Goal: Check status: Check status

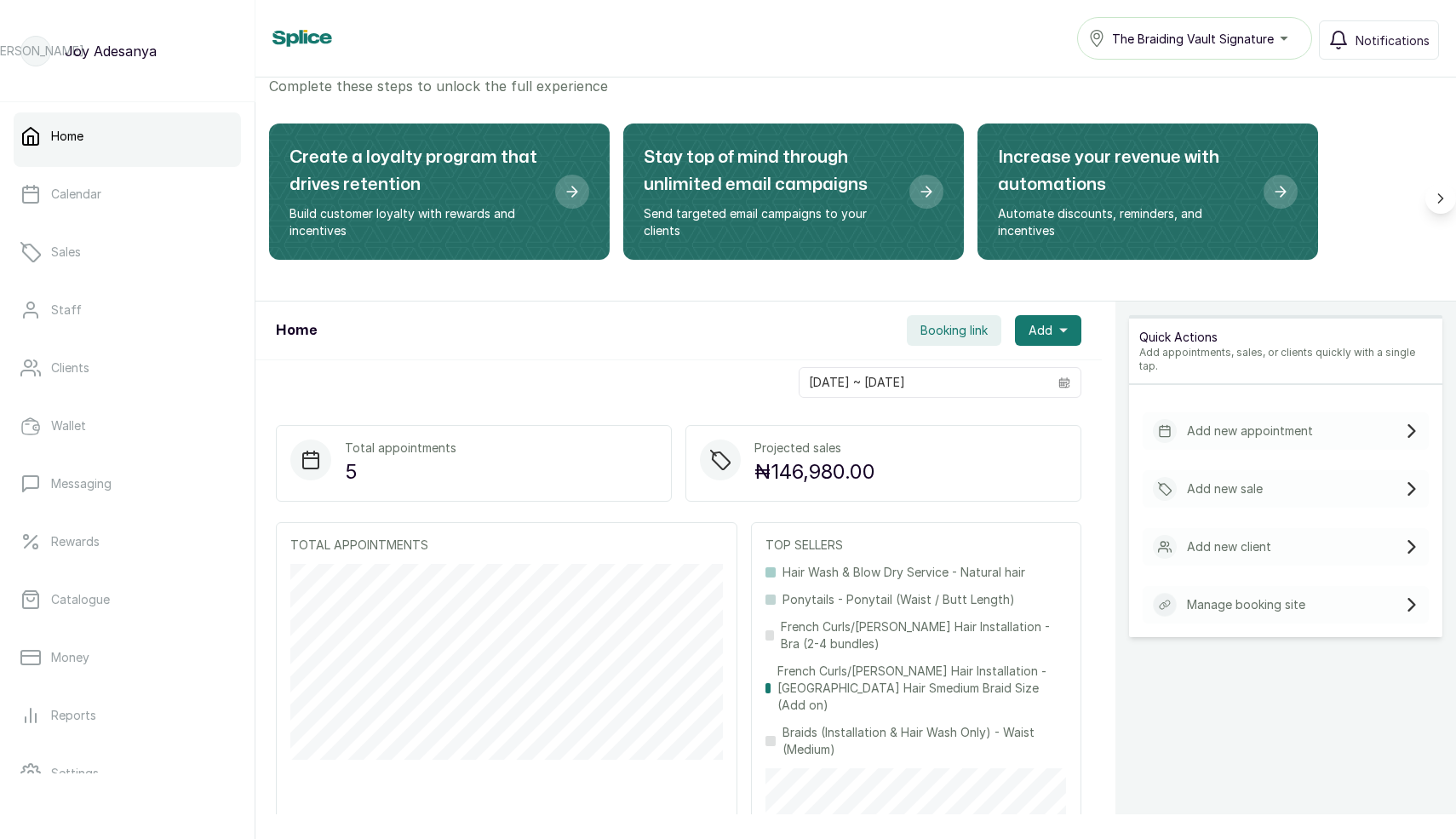
scroll to position [50, 0]
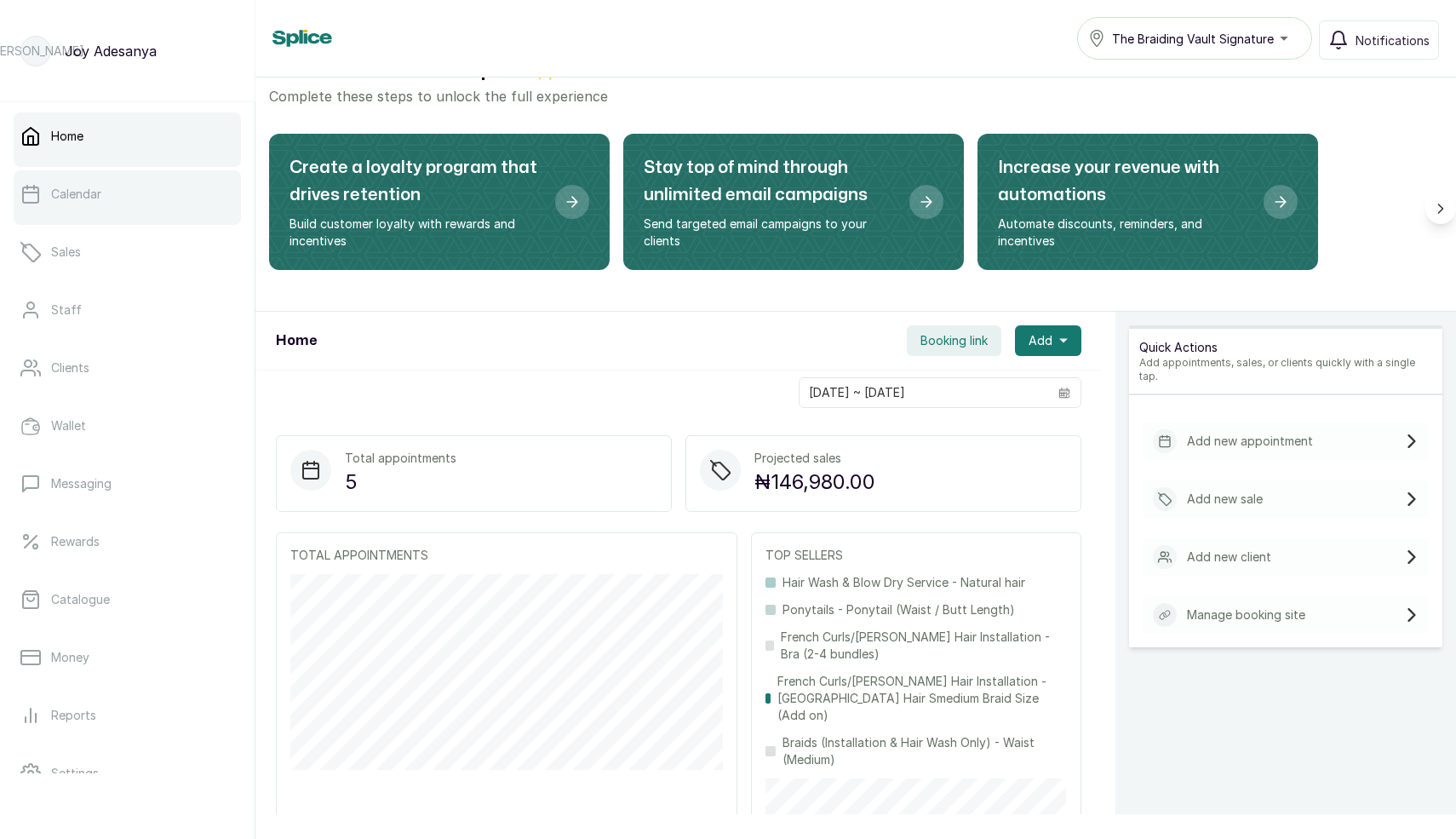
click at [52, 195] on p "Calendar" at bounding box center [75, 194] width 50 height 17
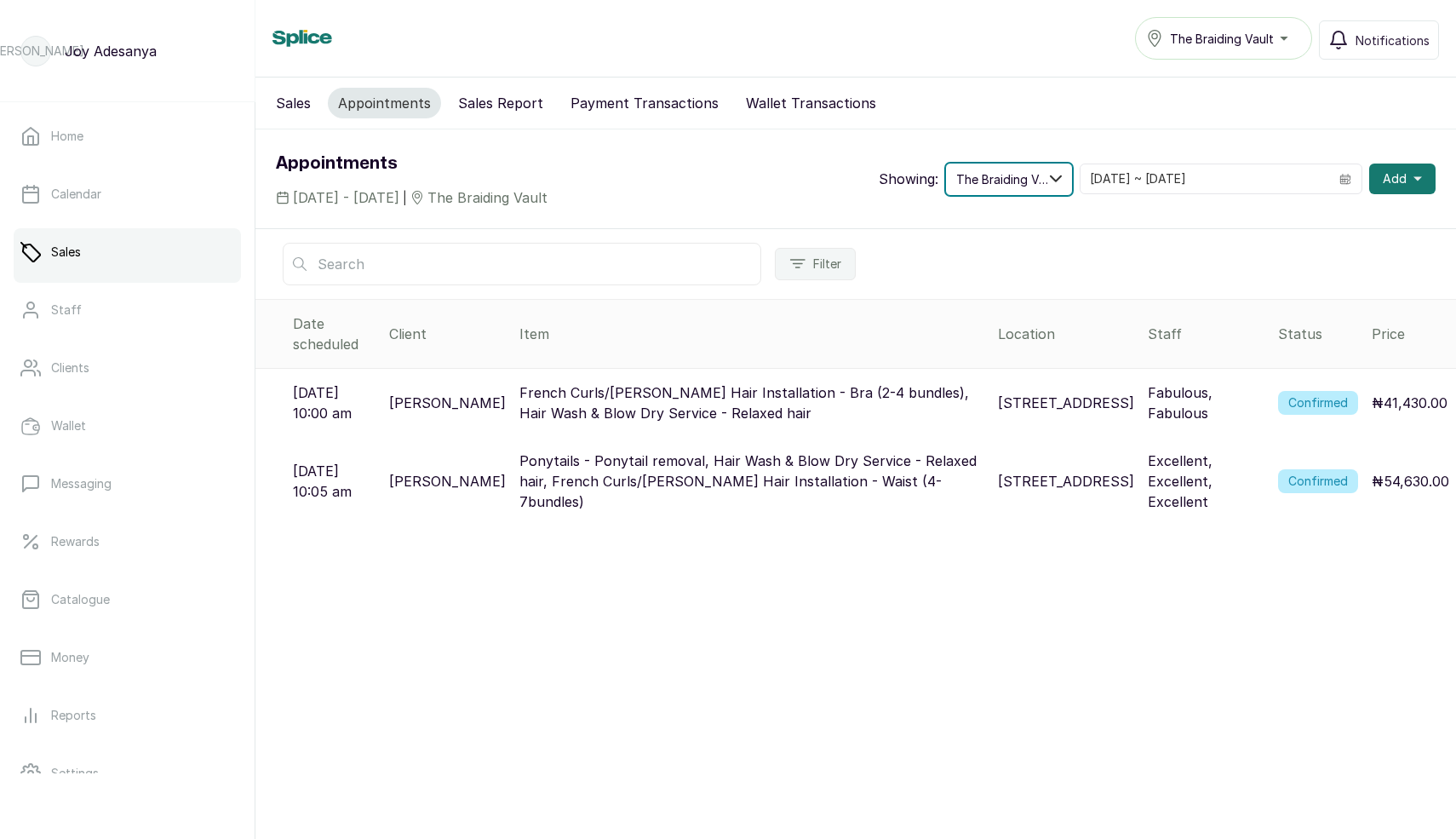
click at [1029, 177] on span "The Braiding Vault" at bounding box center [1003, 179] width 94 height 18
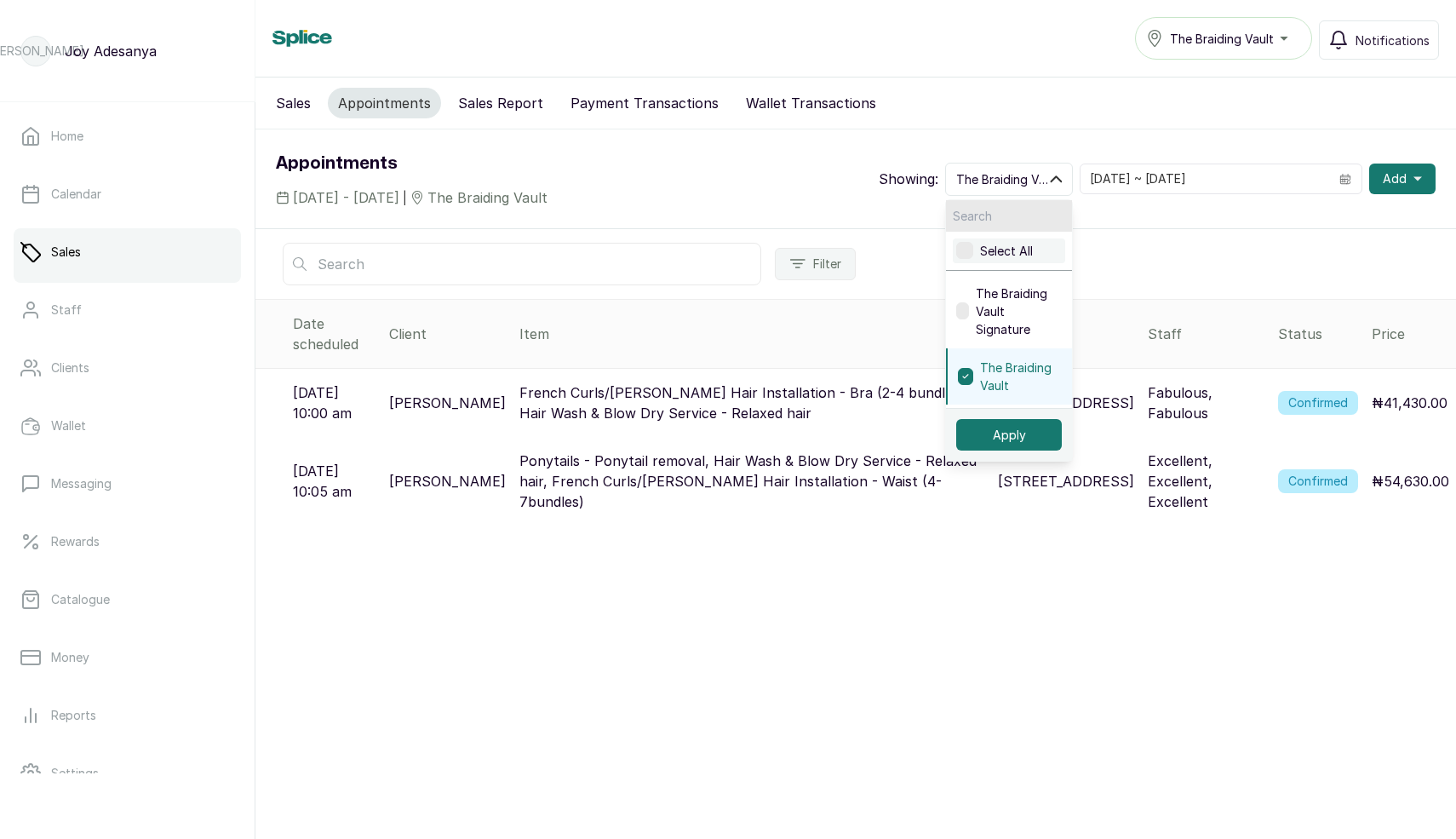
click at [973, 250] on label at bounding box center [965, 250] width 17 height 17
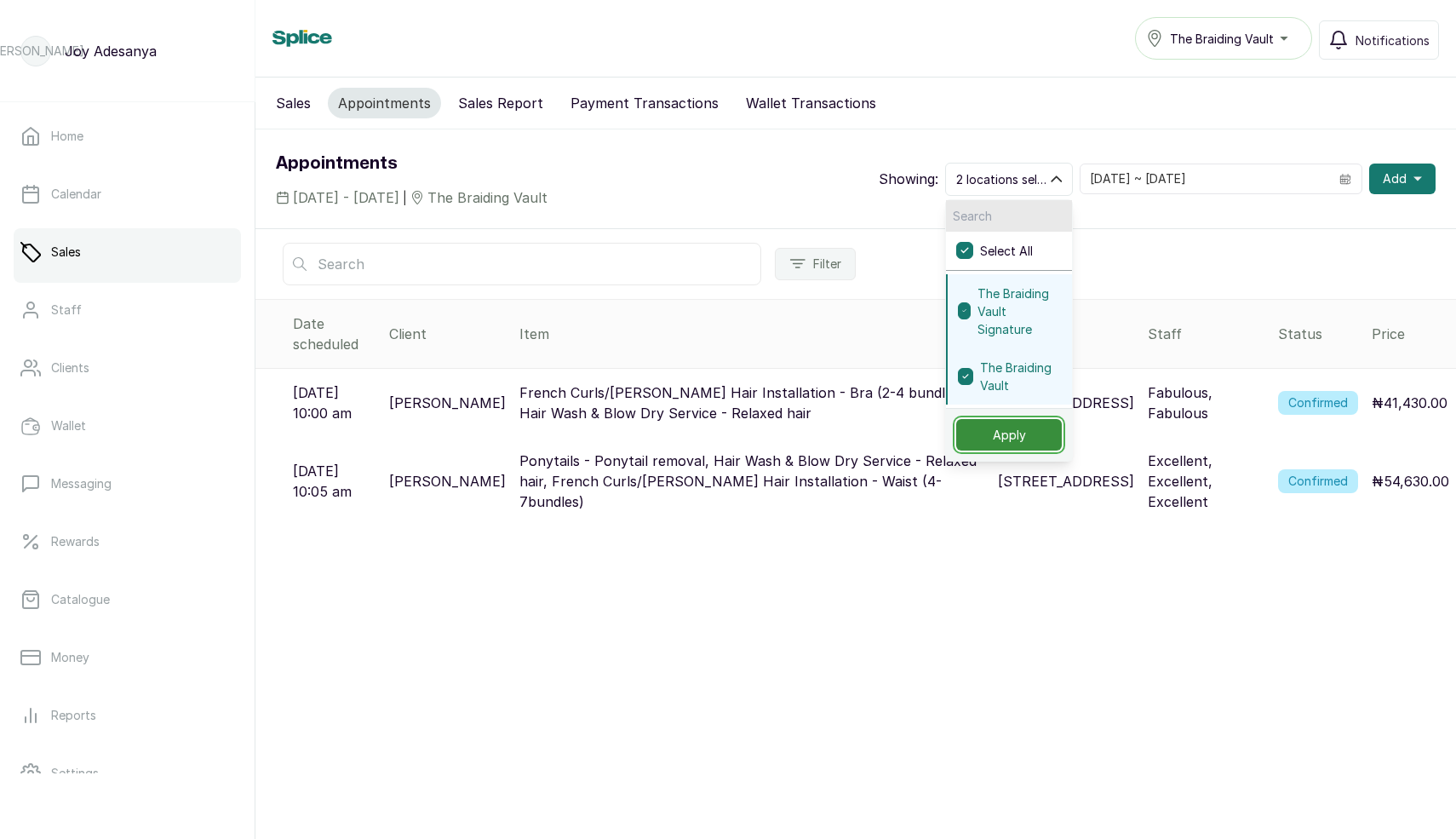
click at [1039, 434] on button "Apply" at bounding box center [1009, 435] width 105 height 32
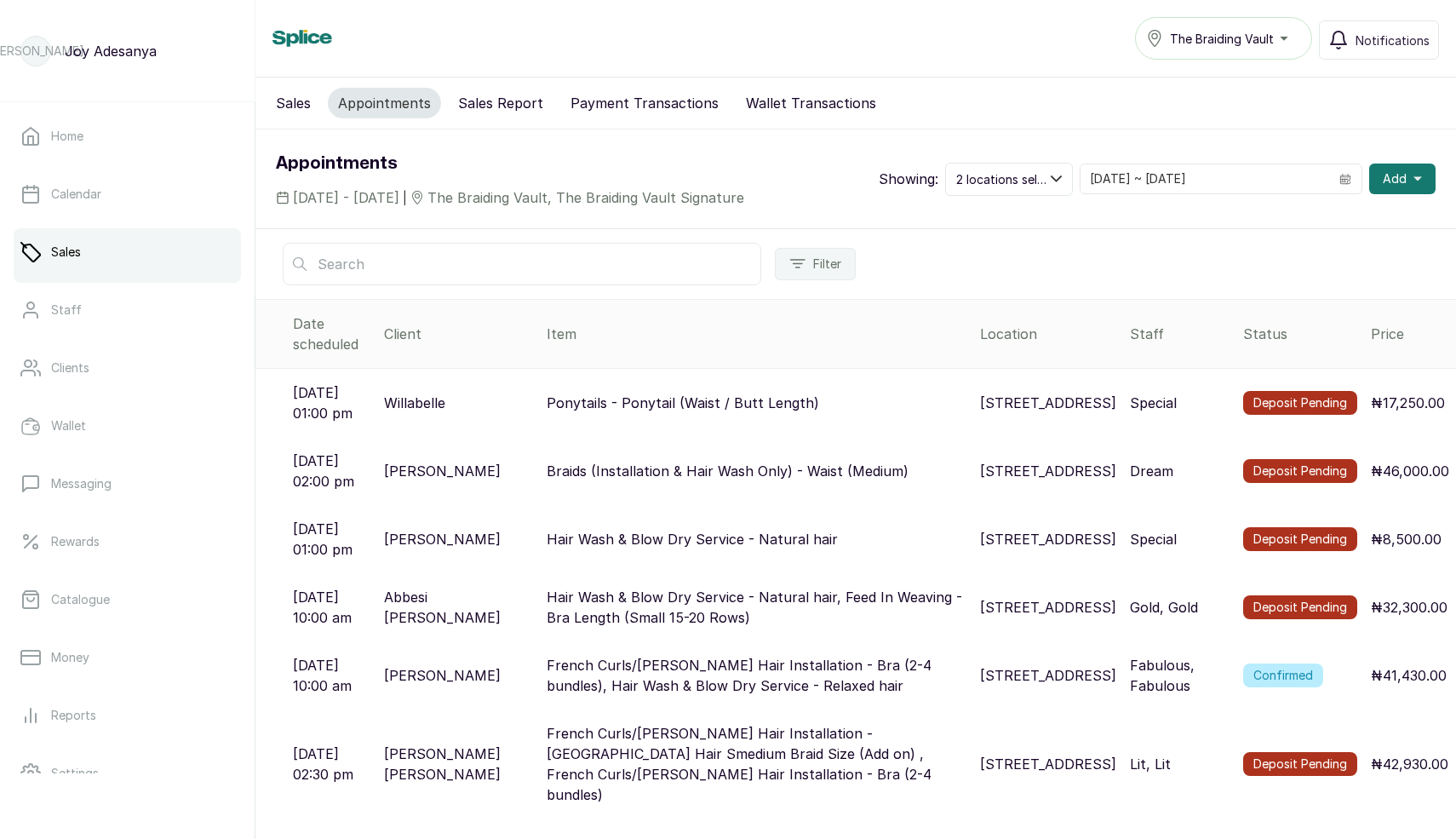
scroll to position [52, 0]
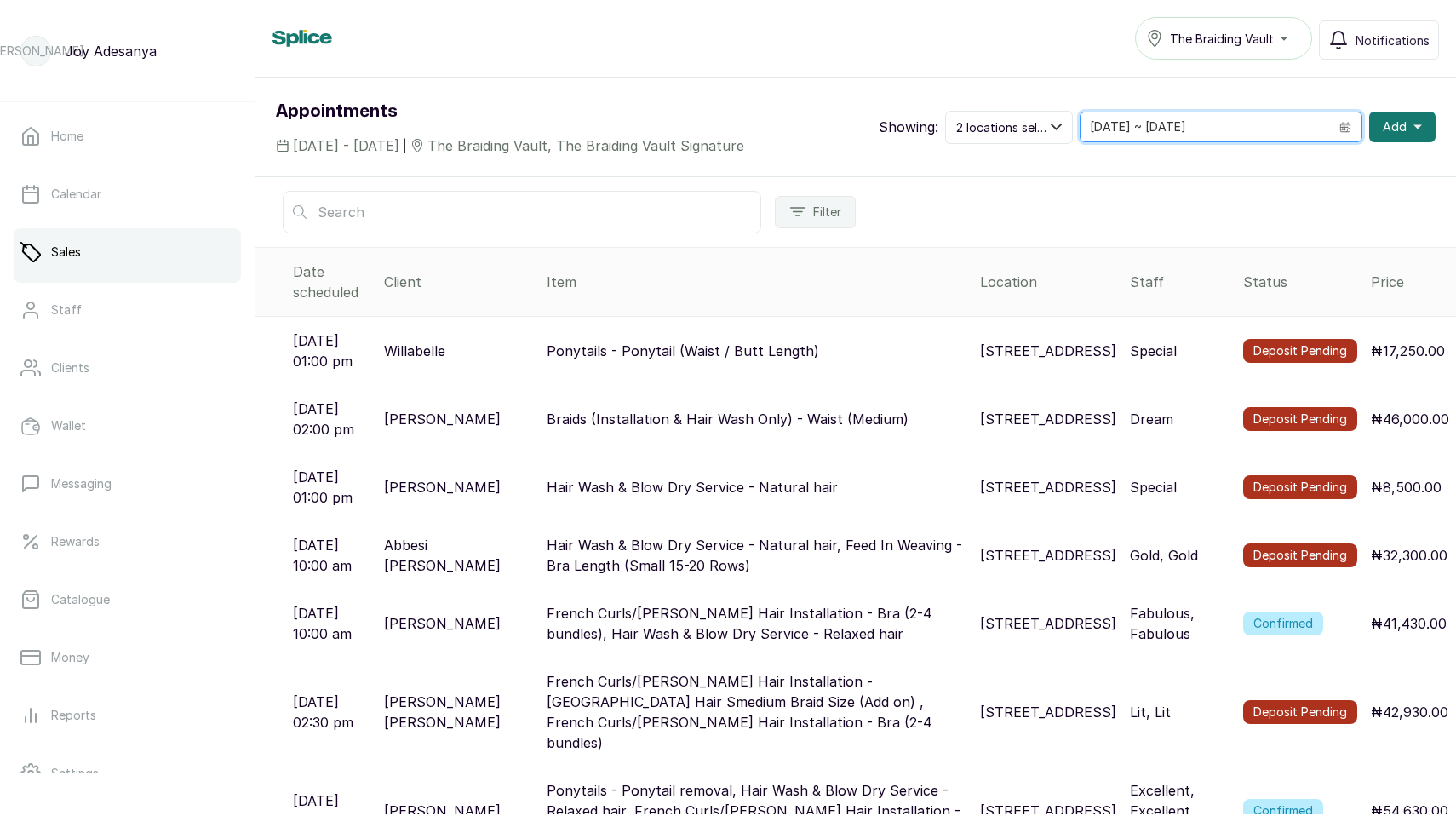
click at [1187, 130] on input "[DATE] ~ [DATE]" at bounding box center [1204, 127] width 249 height 29
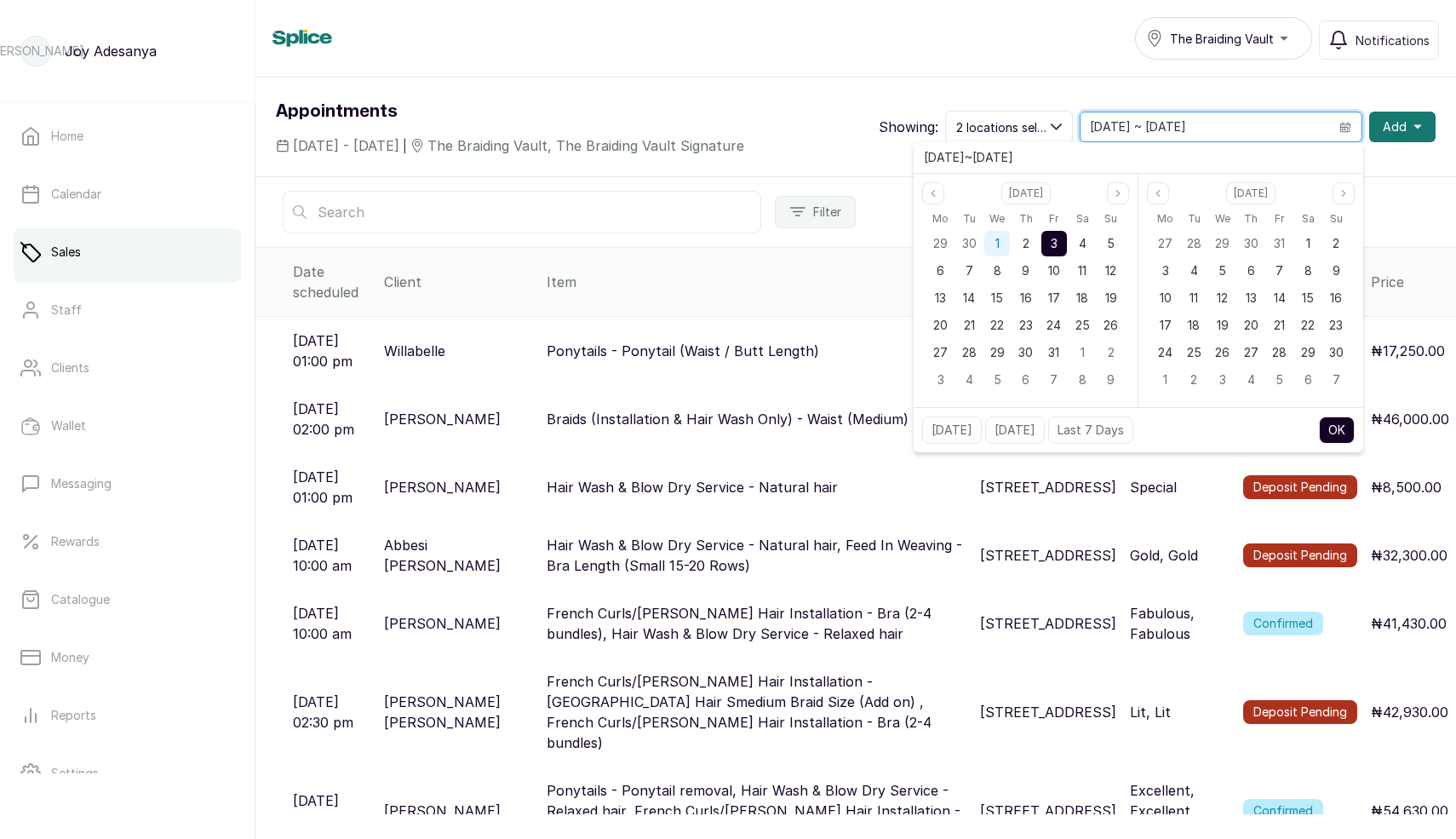
click at [1006, 241] on div "1" at bounding box center [997, 243] width 25 height 25
click at [1015, 242] on div "2" at bounding box center [1025, 243] width 25 height 25
click at [1348, 429] on button "OK" at bounding box center [1337, 429] width 36 height 27
type input "01/10/2025 ~ 02/10/2025"
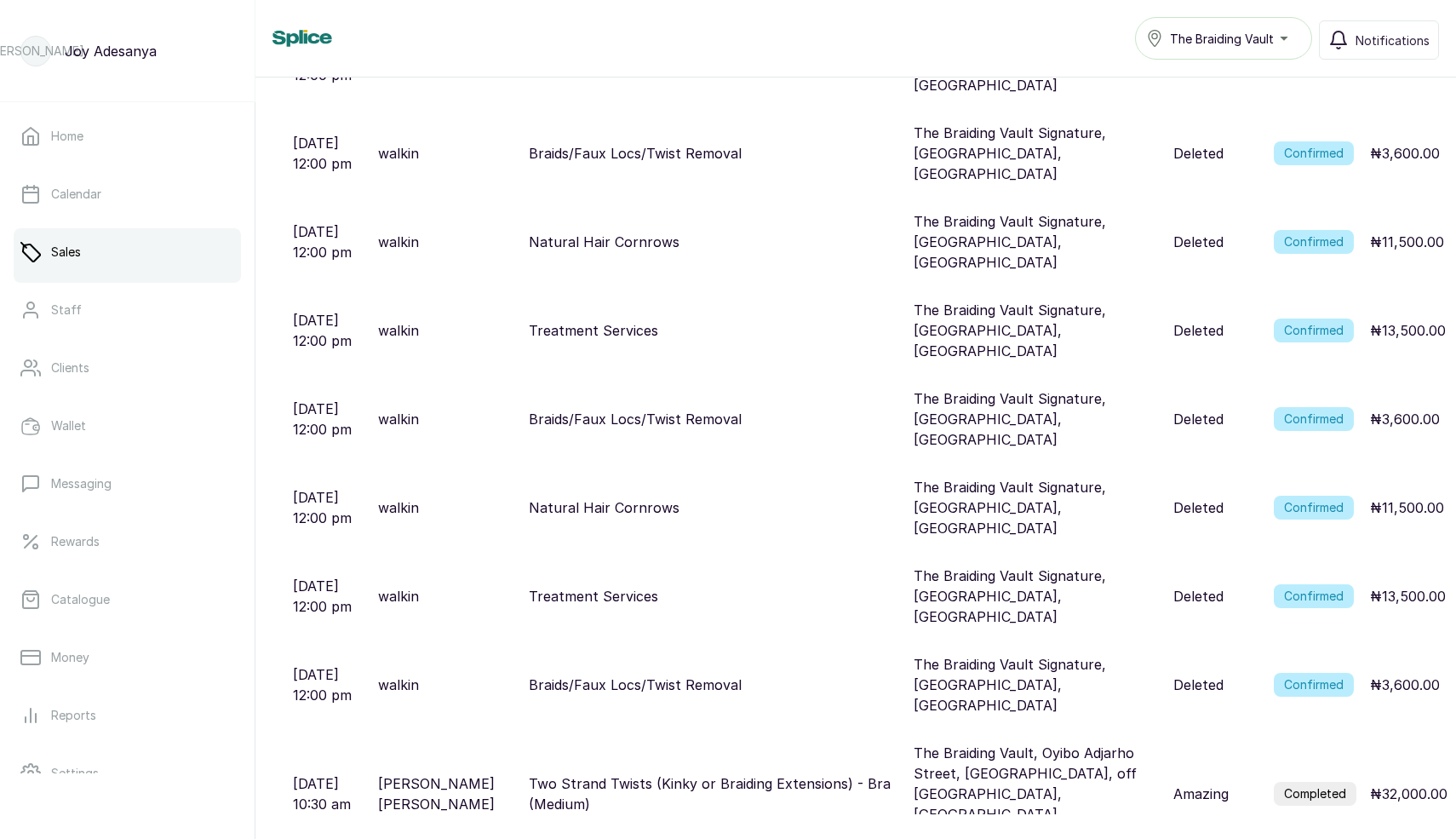
scroll to position [5366, 0]
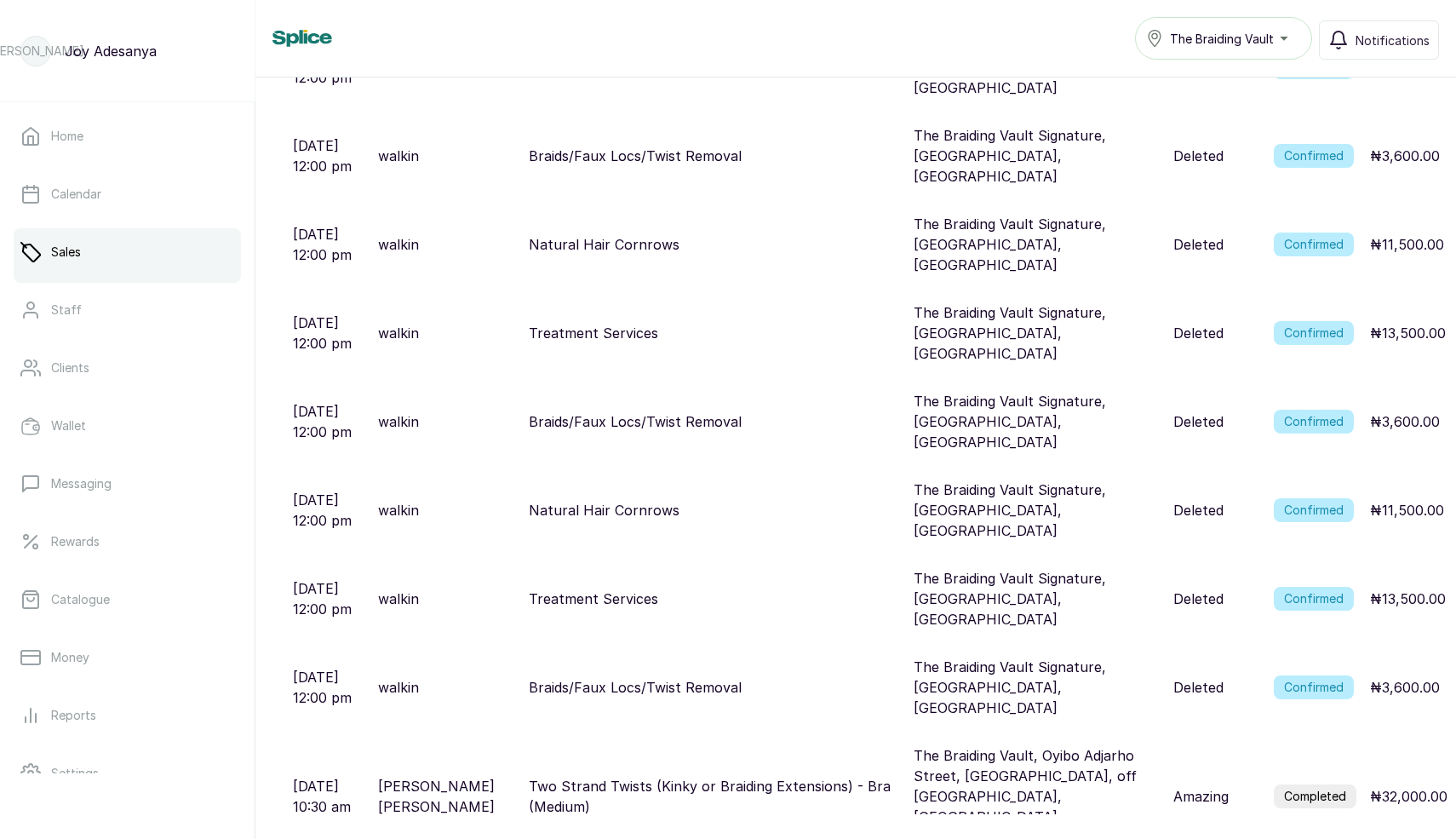
click at [1043, 303] on p "The Braiding Vault Signature, Rumens Road, Lagos, Nigeria" at bounding box center [1036, 333] width 246 height 61
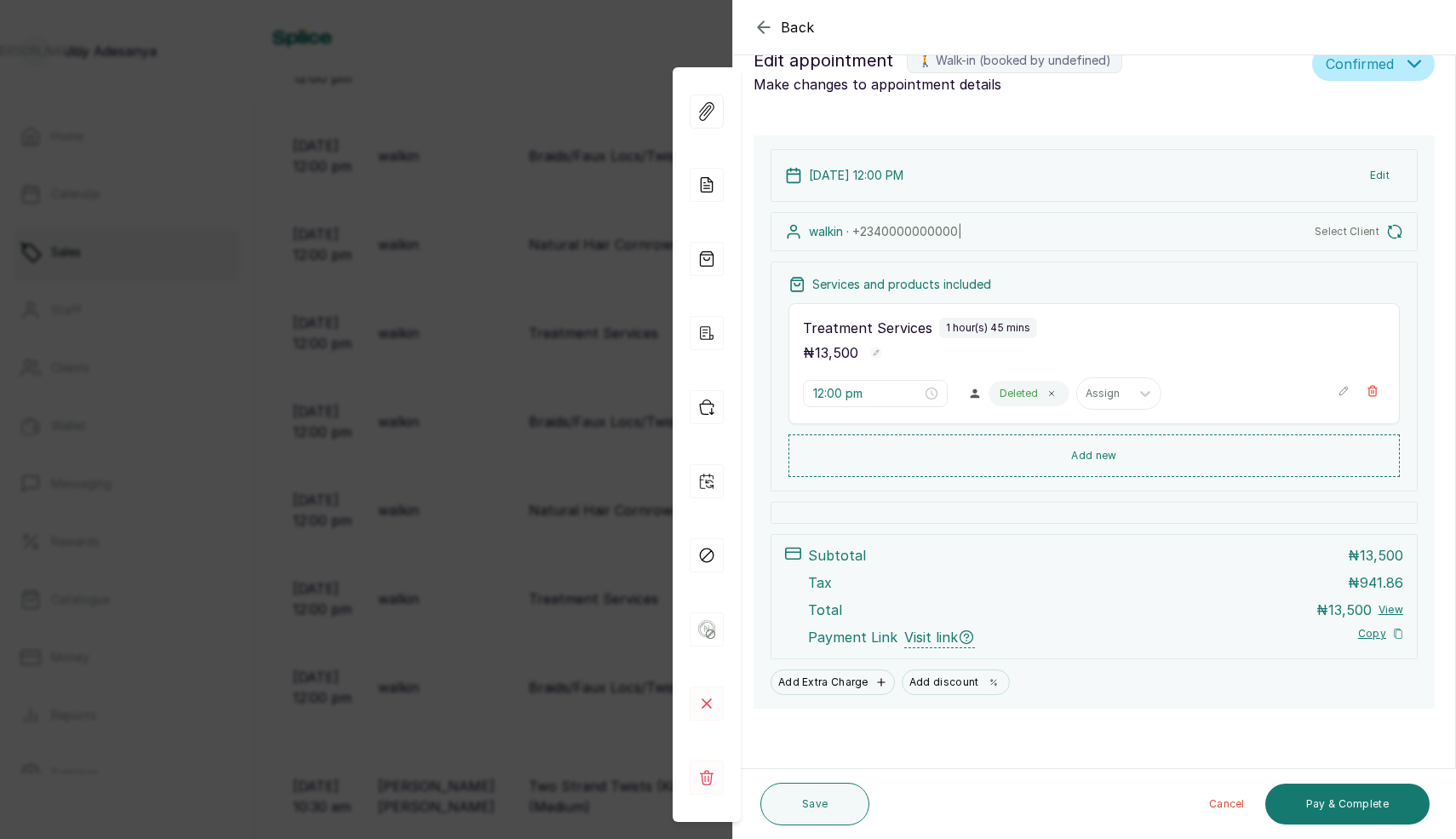
scroll to position [0, 0]
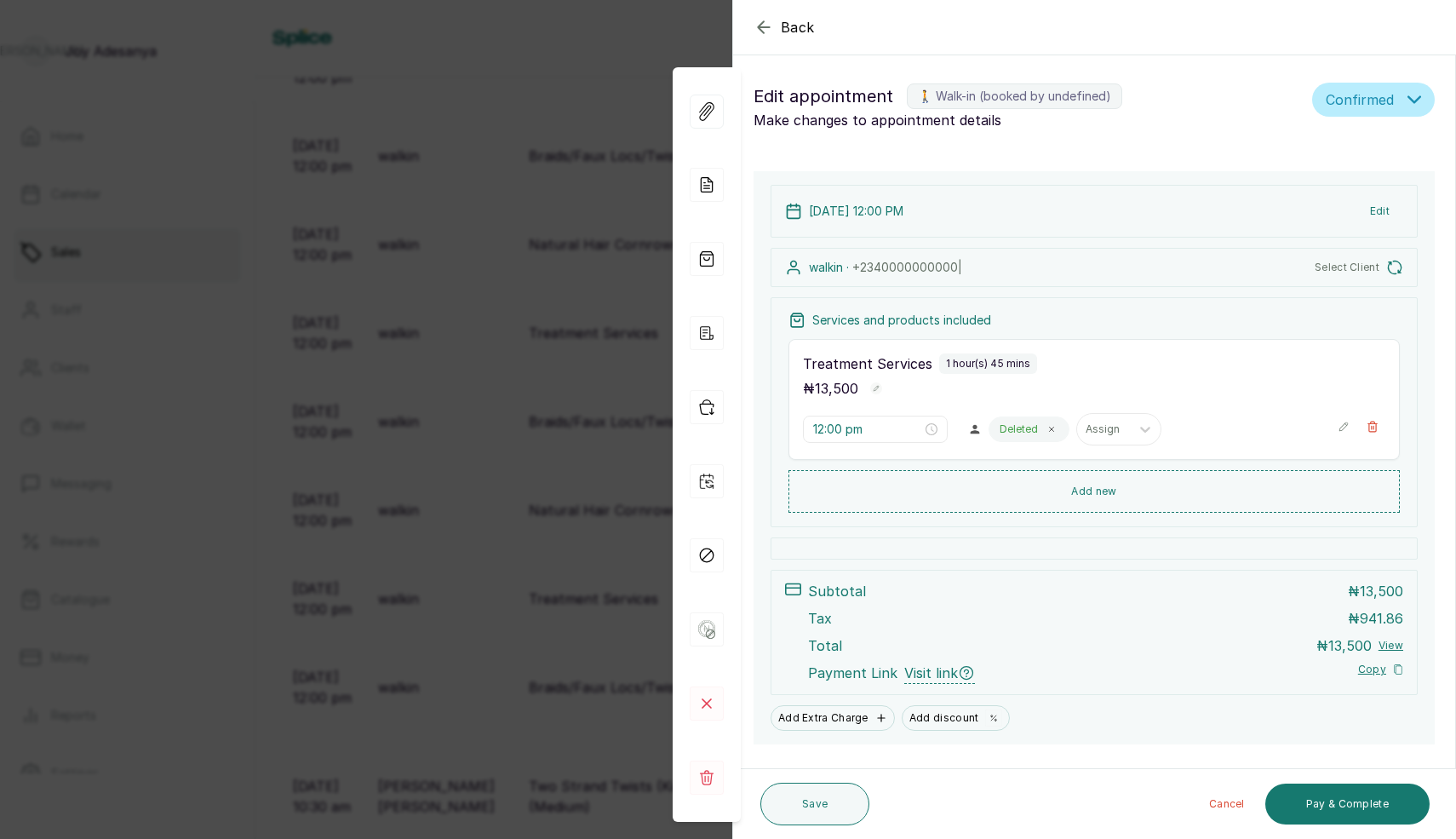
click at [694, 443] on div "View Forms Add note Add services and products View receipt Checkin Repeat appoi…" at bounding box center [706, 445] width 68 height 755
click at [585, 413] on div "Back Appointment Details Edit appointment 🚶 Walk-in (booked by undefined) Make …" at bounding box center [728, 419] width 1456 height 839
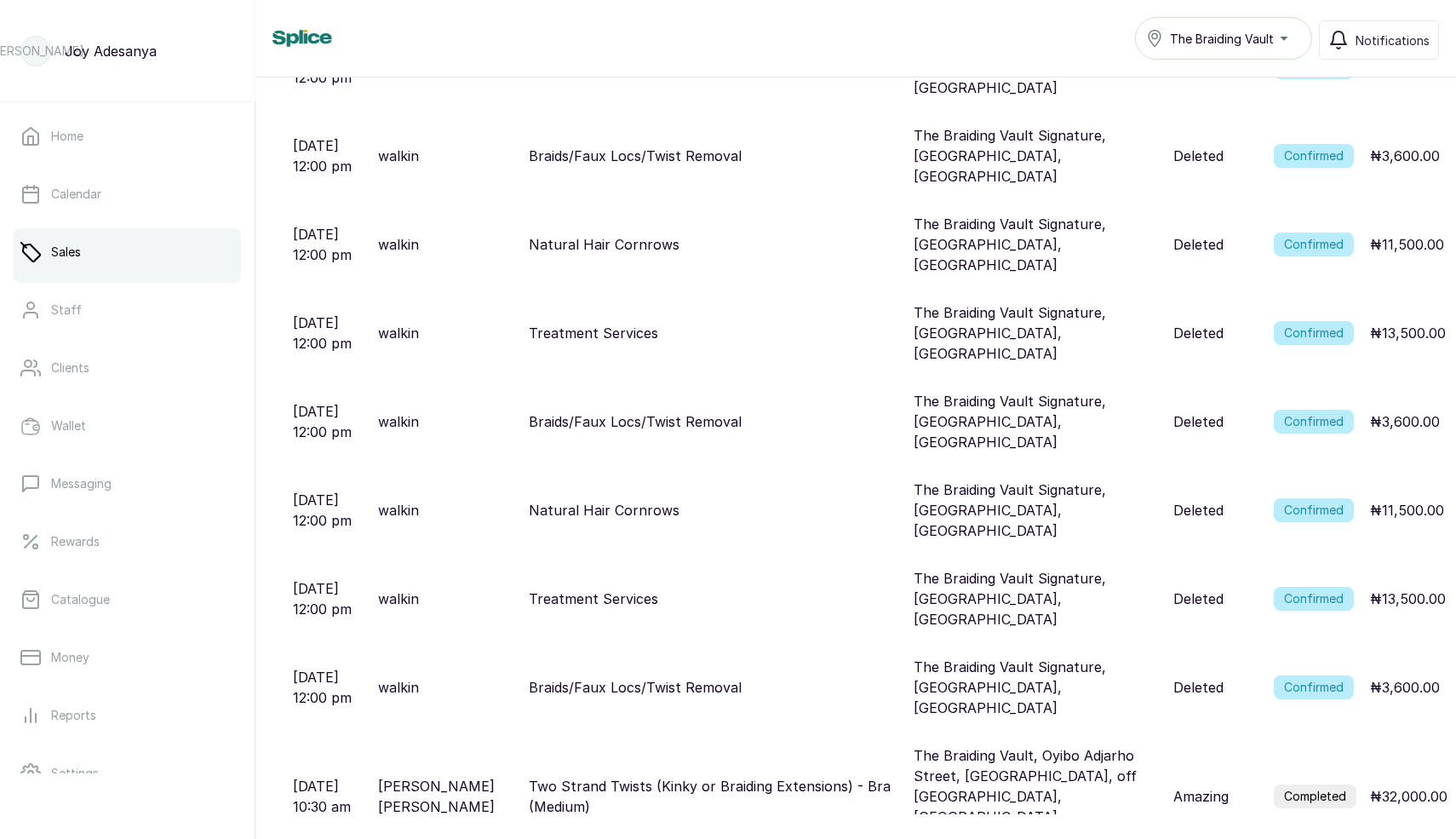
click at [1035, 657] on p "The Braiding Vault Signature, Rumens Road, Lagos, Nigeria" at bounding box center [1036, 687] width 246 height 61
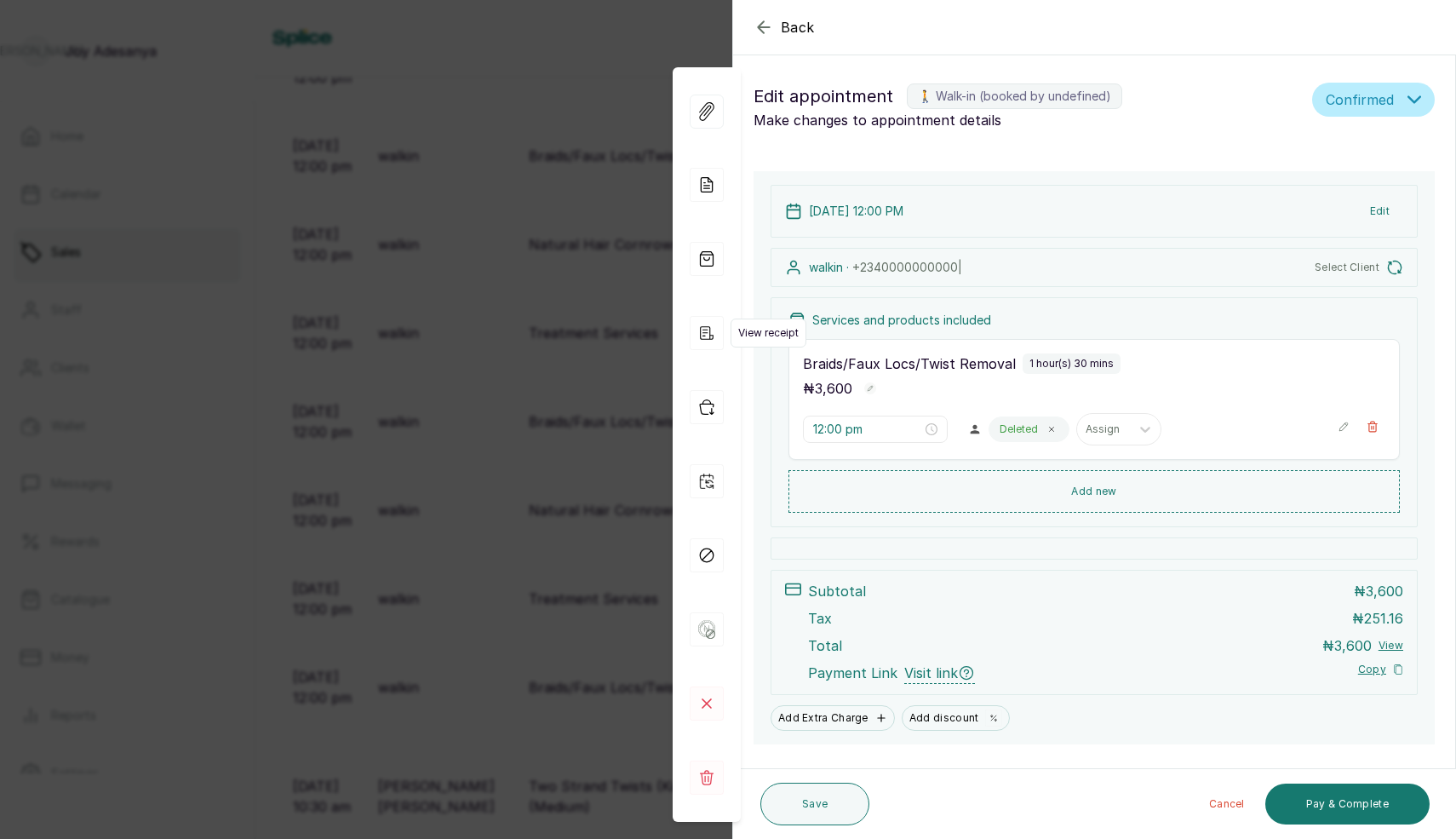
click at [704, 332] on icon "button" at bounding box center [706, 333] width 34 height 34
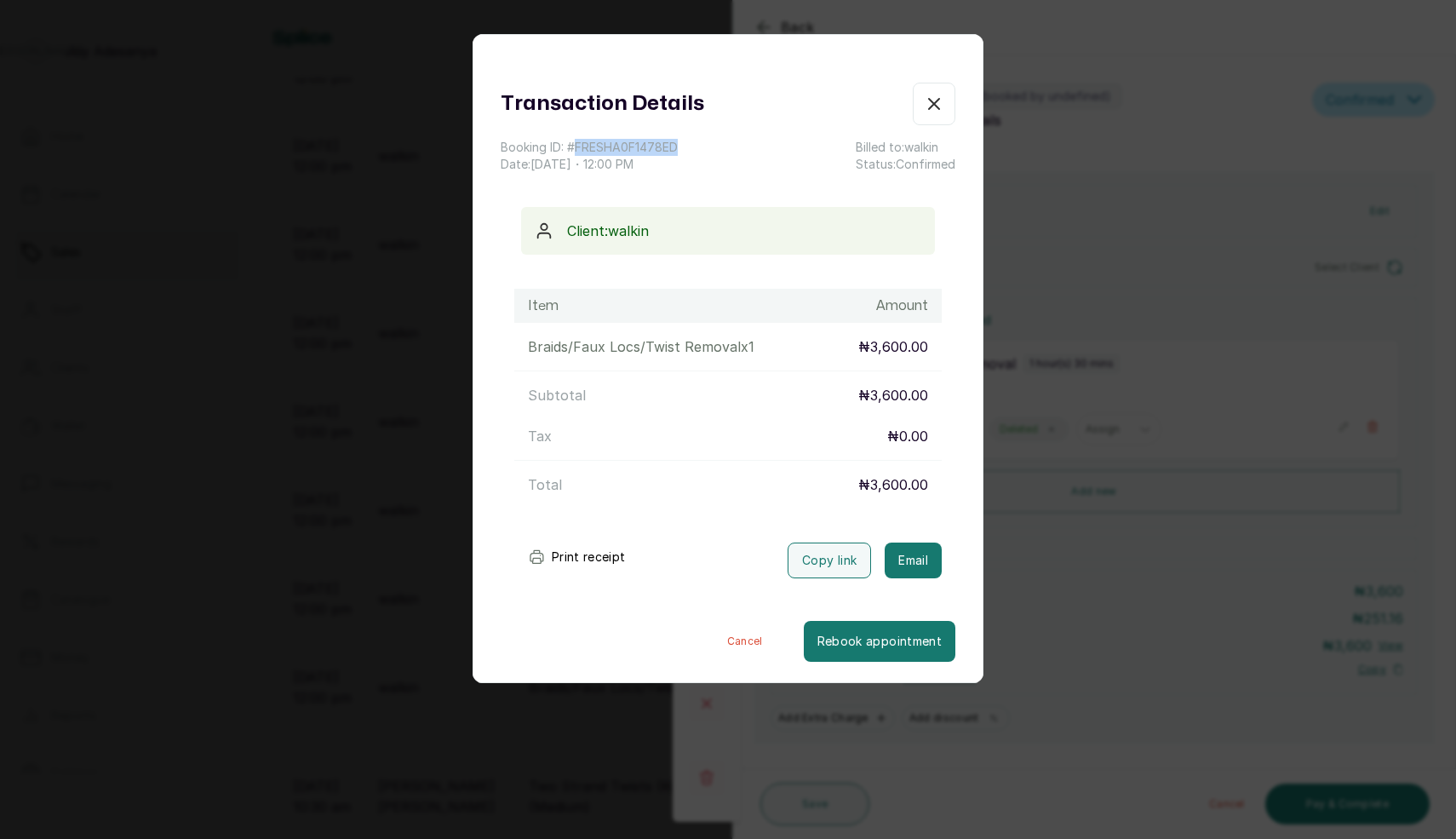
drag, startPoint x: 576, startPoint y: 148, endPoint x: 693, endPoint y: 140, distance: 117.3
click at [693, 140] on div "Booking ID: # FRESHA0F1478ED Date: 2 Oct, 2025 ・ 12:00 PM Billed to: walkin Sta…" at bounding box center [728, 156] width 455 height 34
copy p "FRESHA0F1478ED"
click at [394, 418] on div "Transaction Details Booking ID: # FRESHA0F1478ED Date: 2 Oct, 2025 ・ 12:00 PM B…" at bounding box center [728, 419] width 1456 height 839
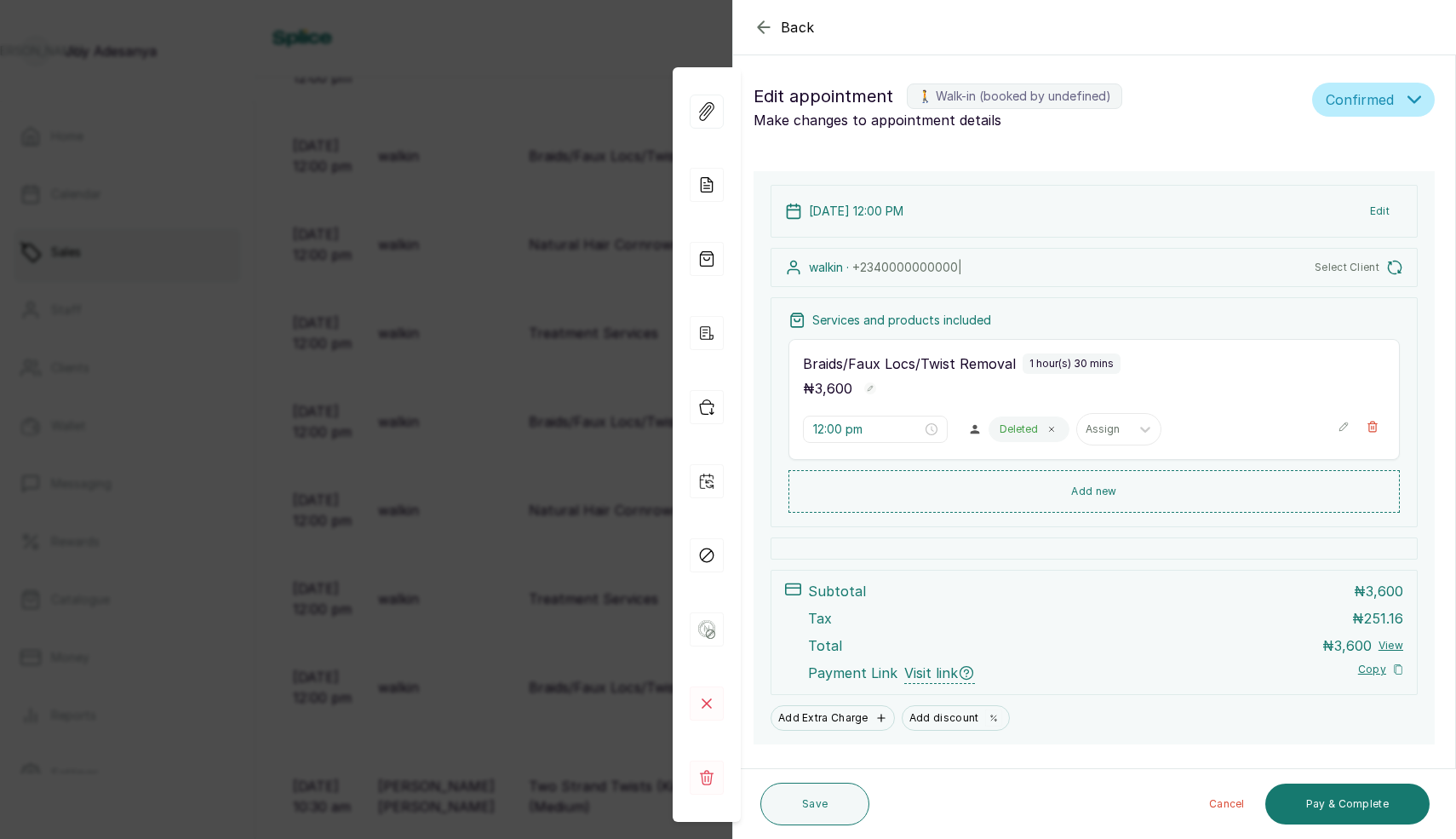
click at [413, 462] on div "Back Appointment Details Edit appointment 🚶 Walk-in (booked by undefined) Make …" at bounding box center [728, 419] width 1456 height 839
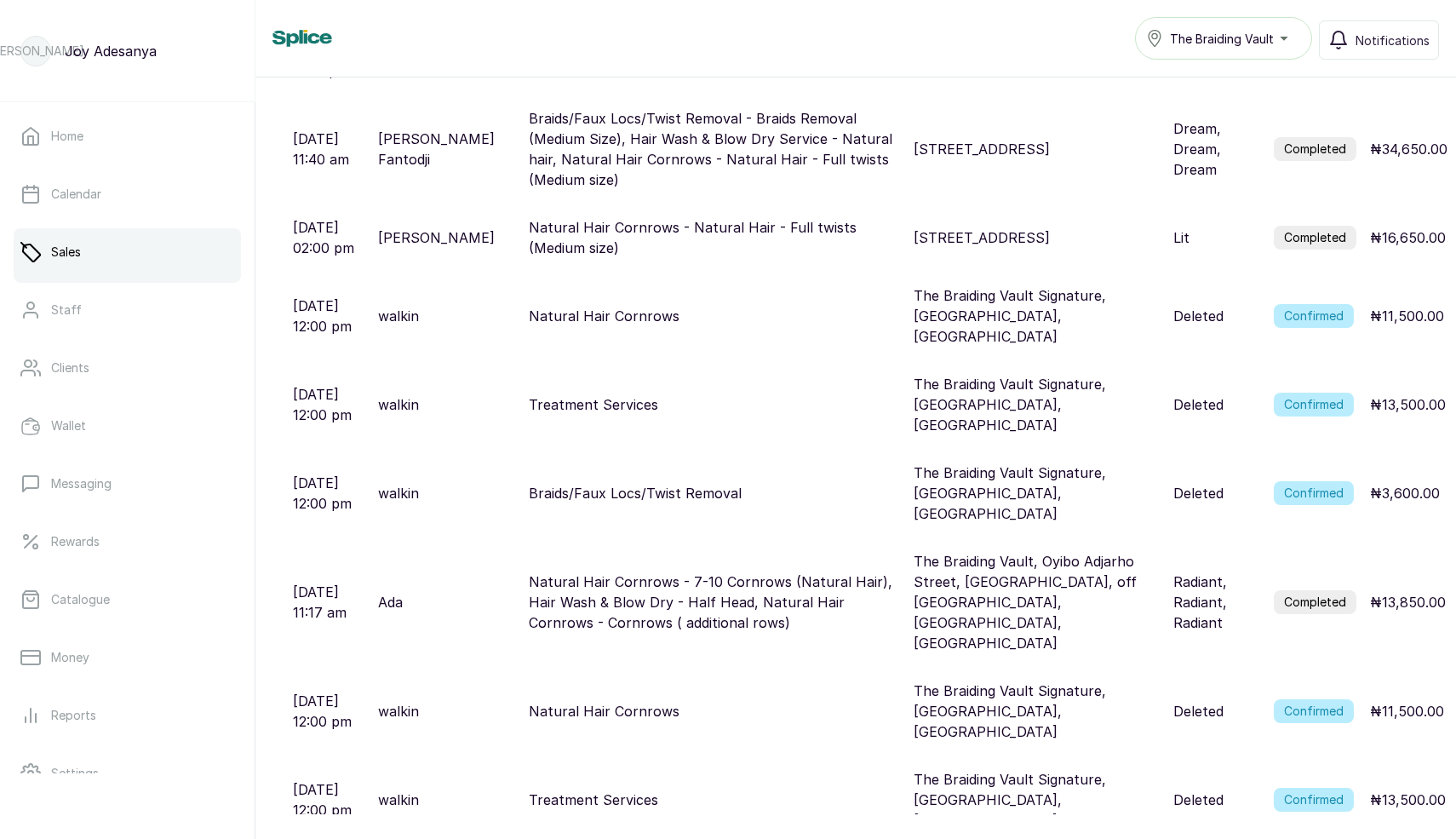
scroll to position [843, 0]
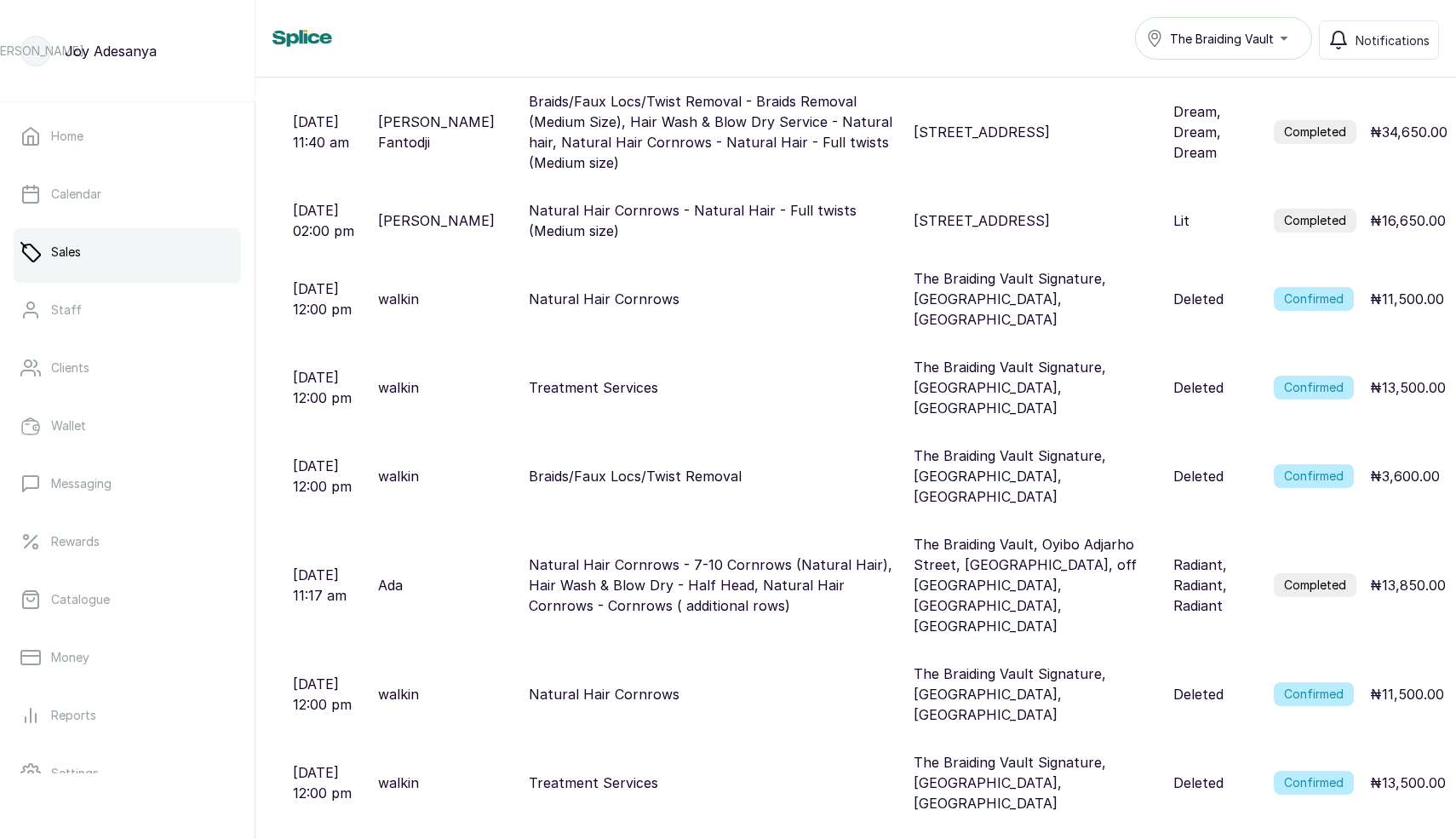
click at [1002, 268] on p "The Braiding Vault Signature, Rumens Road, Lagos, Nigeria" at bounding box center [1036, 298] width 246 height 61
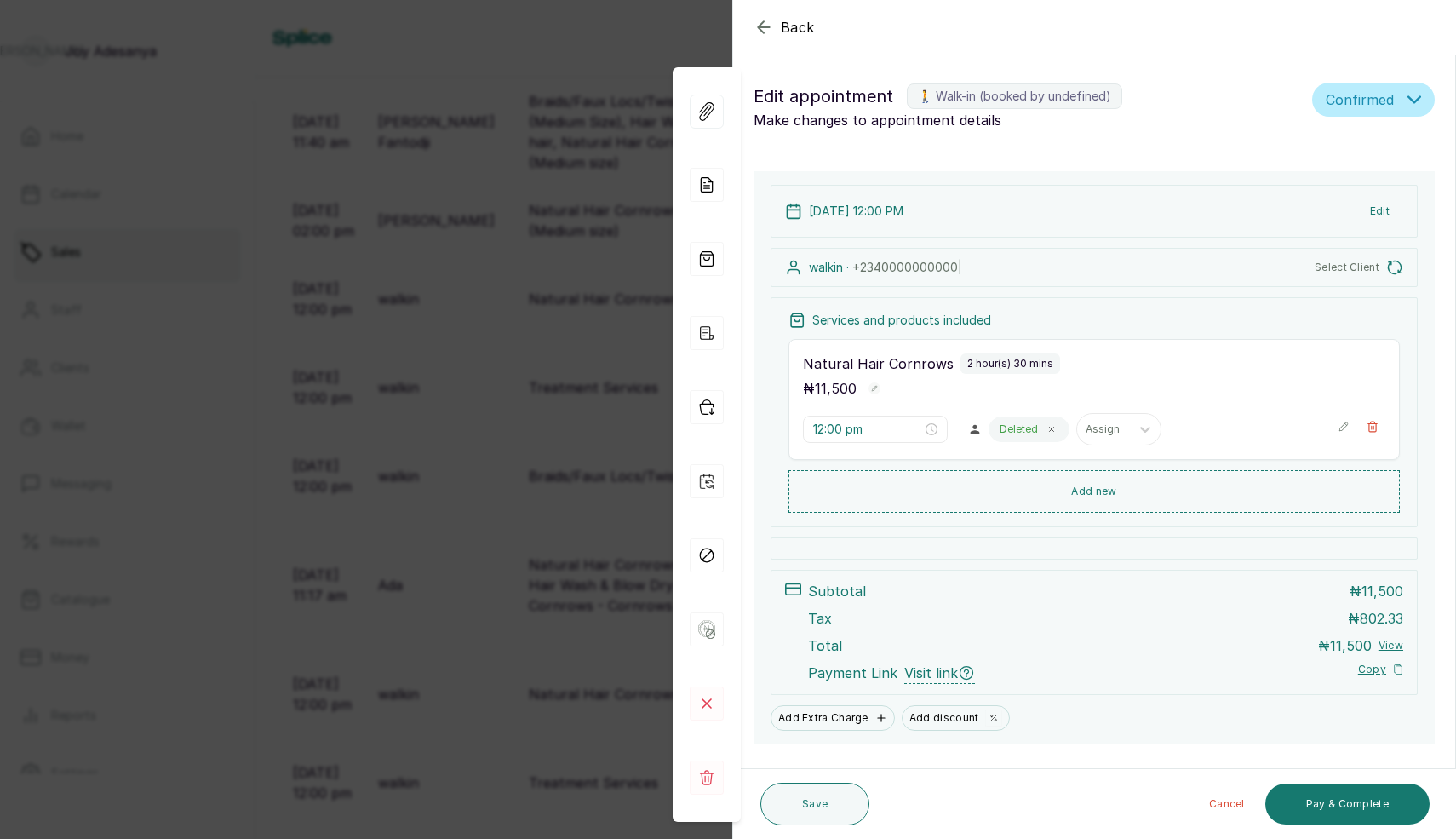
scroll to position [36, 0]
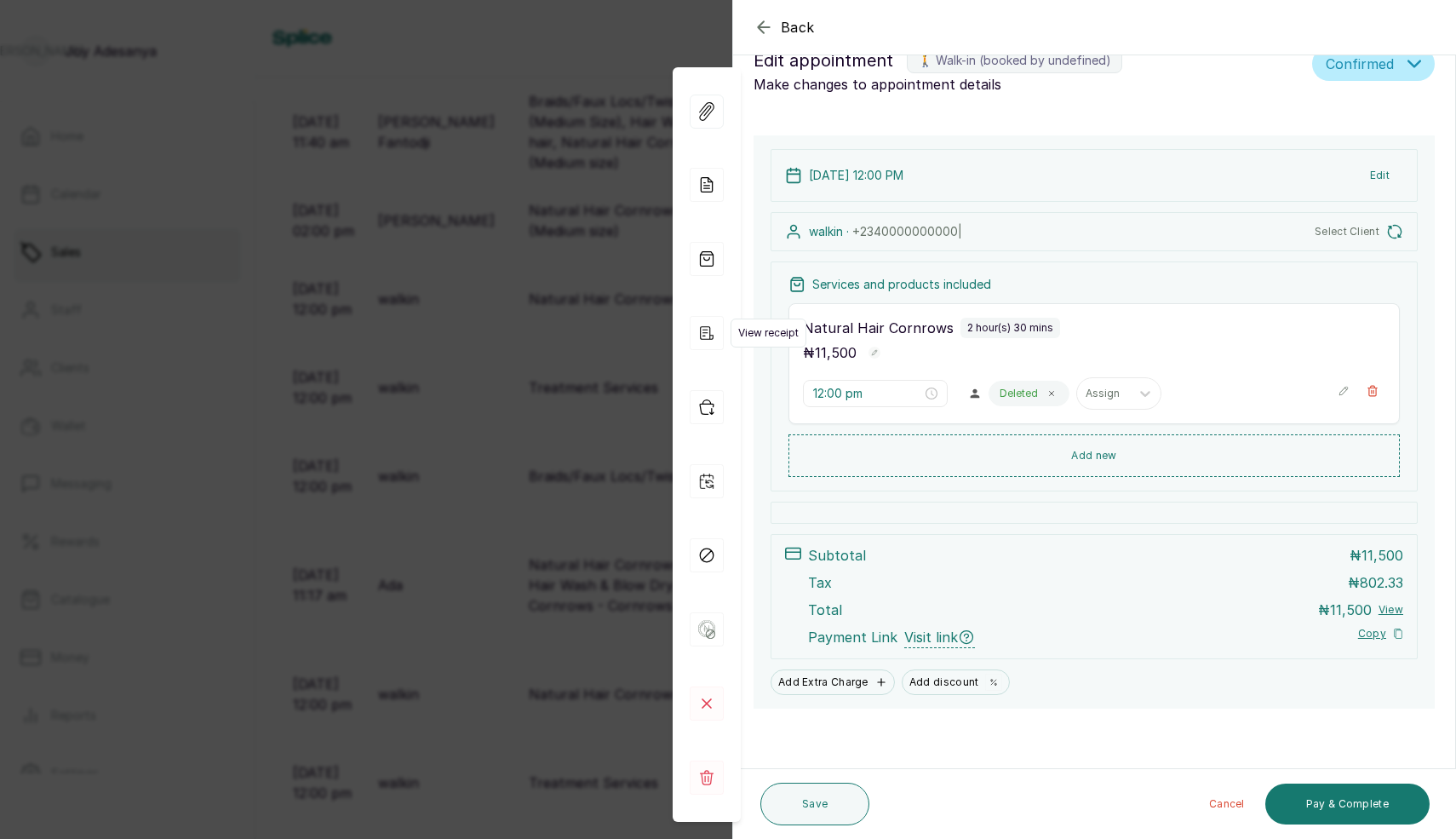
click at [704, 340] on icon "button" at bounding box center [706, 333] width 13 height 13
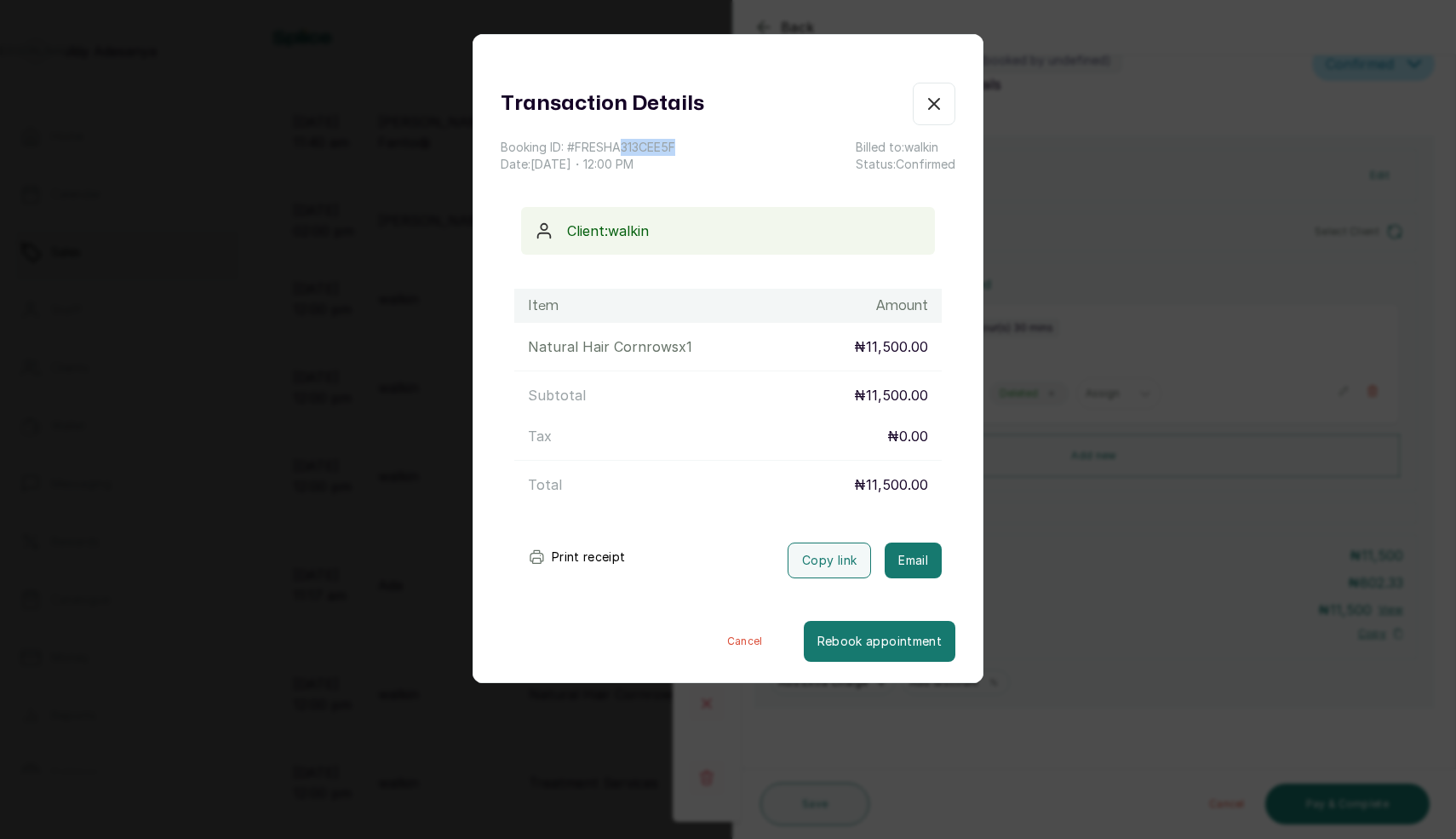
copy p "313CEE5F"
drag, startPoint x: 625, startPoint y: 145, endPoint x: 731, endPoint y: 147, distance: 106.0
click at [731, 147] on div "Booking ID: # FRESHA313CEE5F Date: 2 Oct, 2025 ・ 12:00 PM Billed to: walkin Sta…" at bounding box center [728, 156] width 455 height 34
click at [706, 155] on div "Booking ID: # FRESHA313CEE5F Date: 2 Oct, 2025 ・ 12:00 PM Billed to: walkin Sta…" at bounding box center [728, 156] width 455 height 34
drag, startPoint x: 627, startPoint y: 149, endPoint x: 692, endPoint y: 149, distance: 65.0
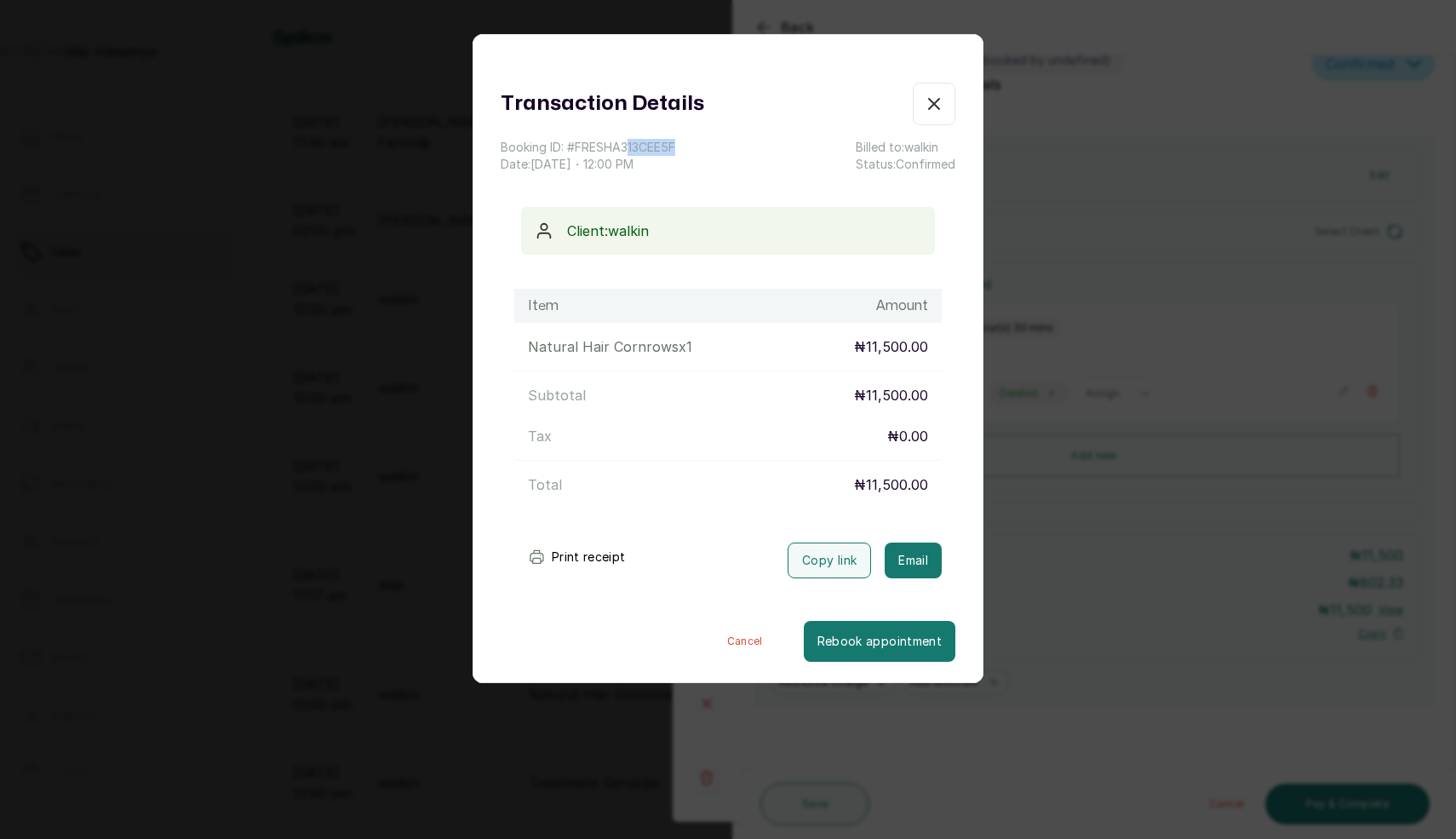
click at [692, 149] on div "Booking ID: # FRESHA313CEE5F Date: 2 Oct, 2025 ・ 12:00 PM Billed to: walkin Sta…" at bounding box center [728, 156] width 455 height 34
drag, startPoint x: 624, startPoint y: 149, endPoint x: 705, endPoint y: 148, distance: 81.0
click at [705, 148] on div "Booking ID: # FRESHA313CEE5F Date: 2 Oct, 2025 ・ 12:00 PM Billed to: walkin Sta…" at bounding box center [728, 156] width 455 height 34
drag, startPoint x: 571, startPoint y: 147, endPoint x: 686, endPoint y: 149, distance: 115.0
click at [686, 149] on div "Booking ID: # FRESHA313CEE5F Date: 2 Oct, 2025 ・ 12:00 PM Billed to: walkin Sta…" at bounding box center [728, 156] width 455 height 34
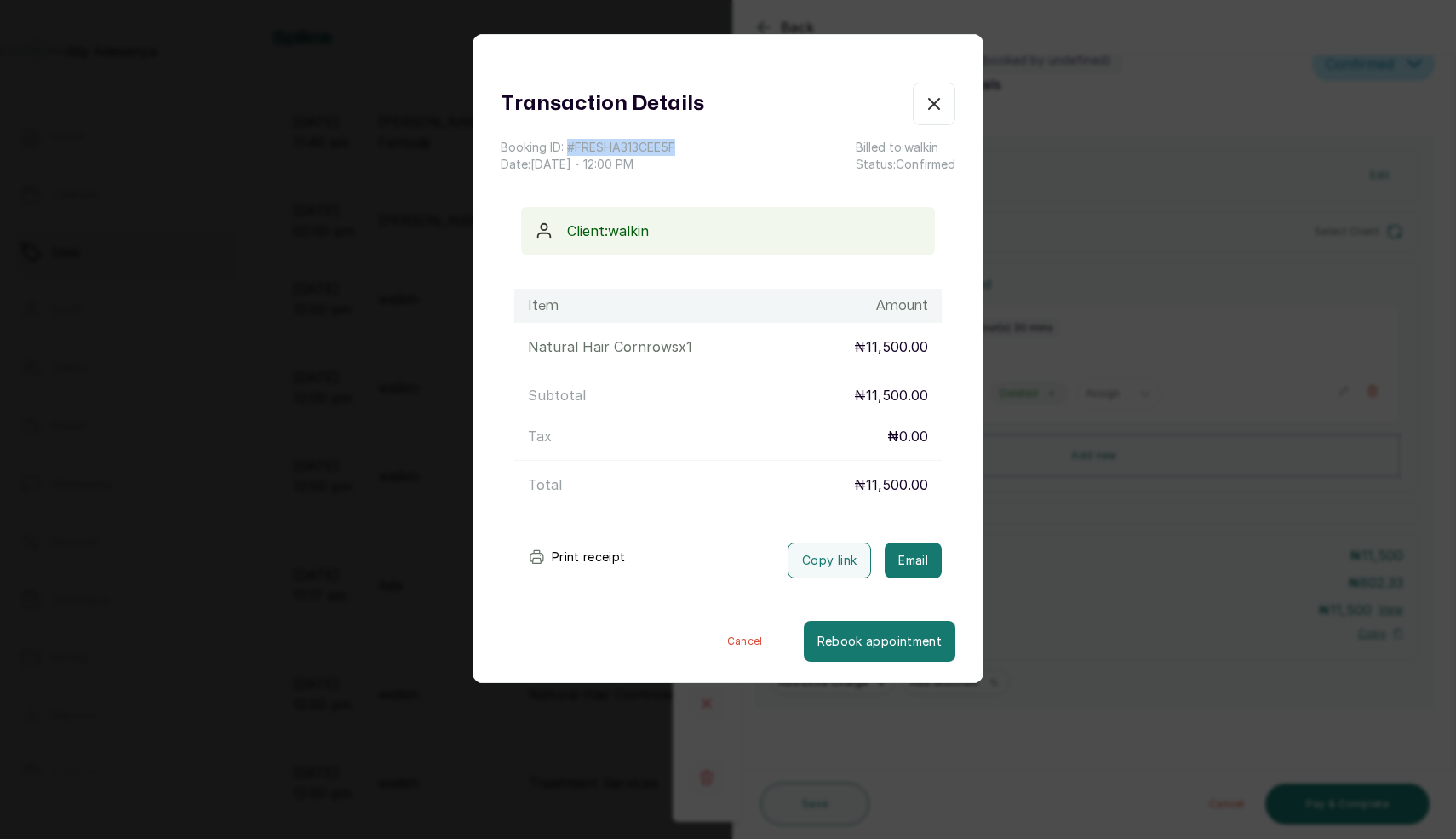
click at [931, 104] on icon "button" at bounding box center [934, 104] width 21 height 21
